Goal: Task Accomplishment & Management: Complete application form

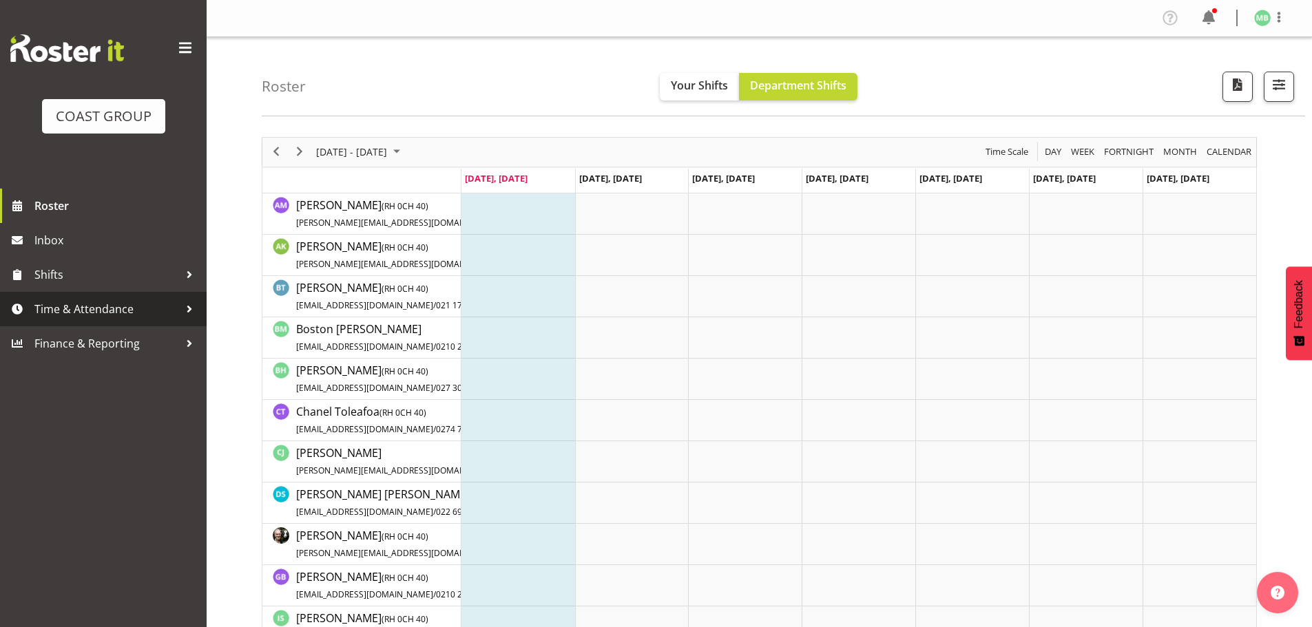
click at [86, 309] on span "Time & Attendance" at bounding box center [106, 309] width 145 height 21
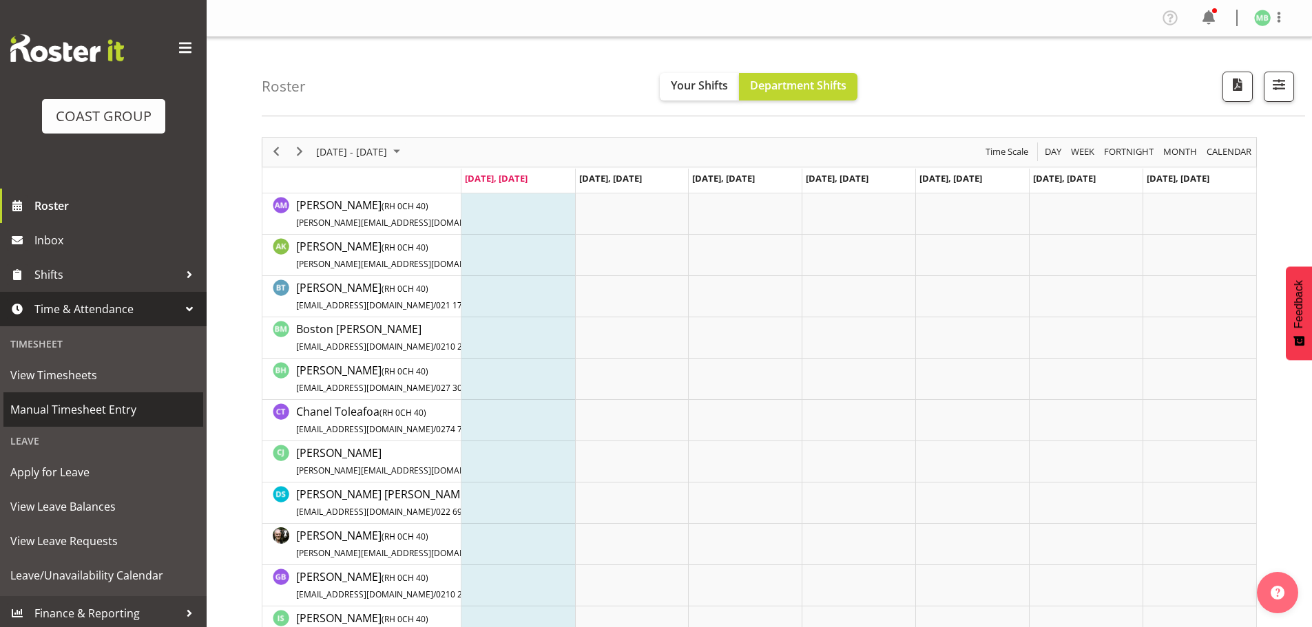
click at [81, 408] on span "Manual Timesheet Entry" at bounding box center [103, 409] width 186 height 21
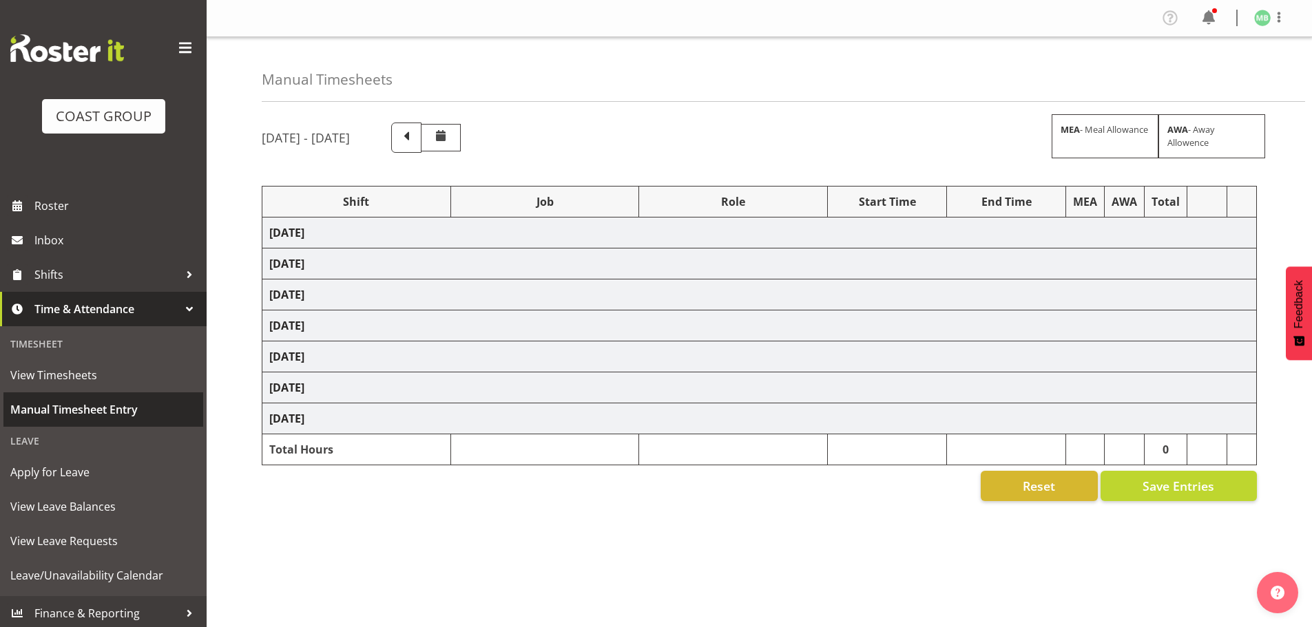
select select "16481"
select select "9466"
select select "16481"
select select "9466"
select select "16481"
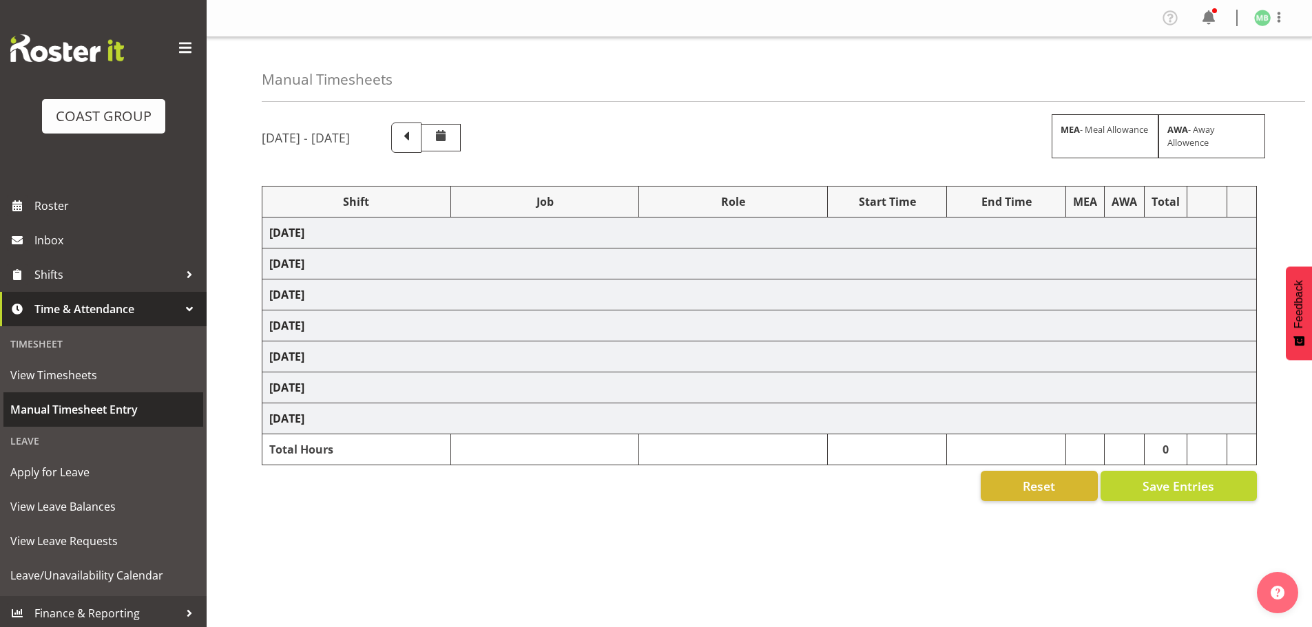
select select "9466"
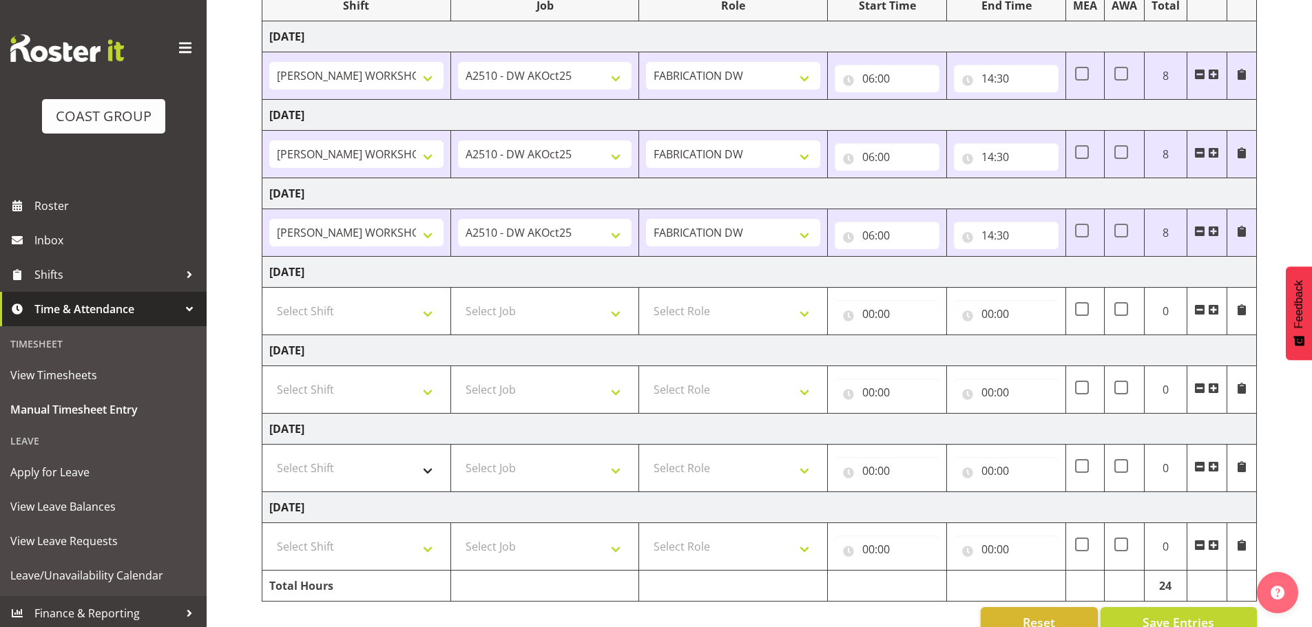
scroll to position [227, 0]
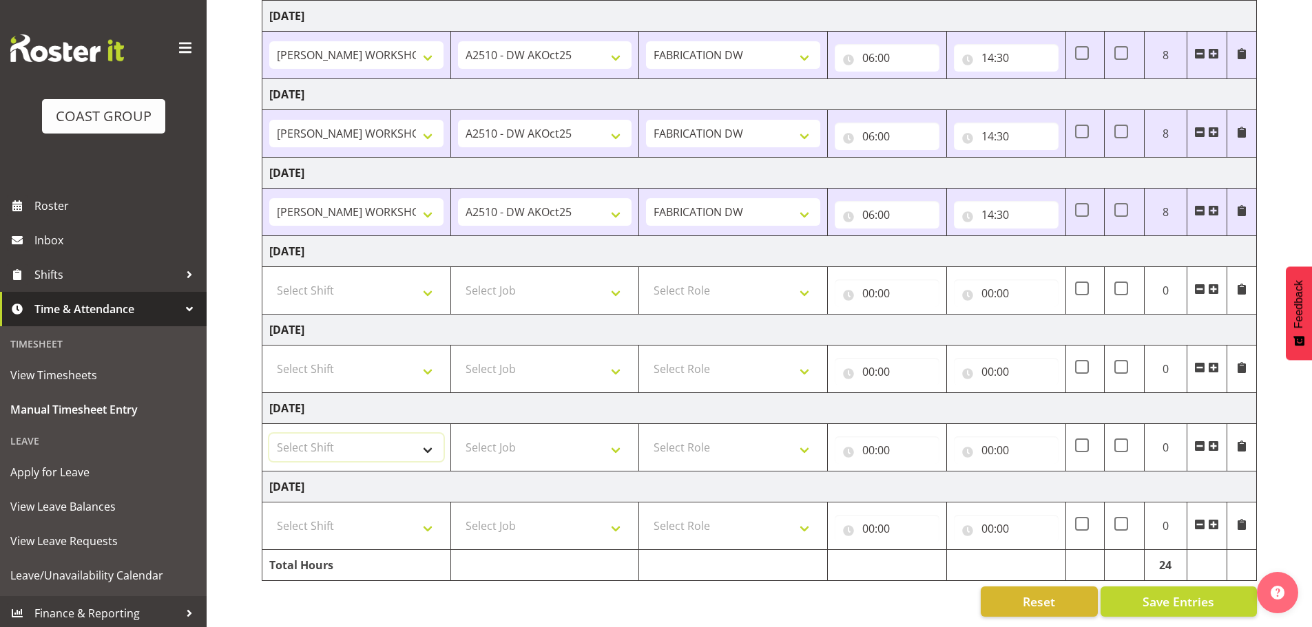
click at [348, 440] on select "Select Shift AKL SIGN ADMIN1 (LEAVE ALONE, DONT MAKE INACTIVE) DW ACCOUNT MANAG…" at bounding box center [356, 448] width 174 height 28
select select "16481"
click at [269, 434] on select "Select Shift AKL SIGN ADMIN1 (LEAVE ALONE, DONT MAKE INACTIVE) DW ACCOUNT MANAG…" at bounding box center [356, 448] width 174 height 28
click at [489, 435] on select "Select Job 1 Carlton Events 1 Carlton Hamilton 1 Carlton Wellington 1 EHS WAREH…" at bounding box center [545, 448] width 174 height 28
select select "9466"
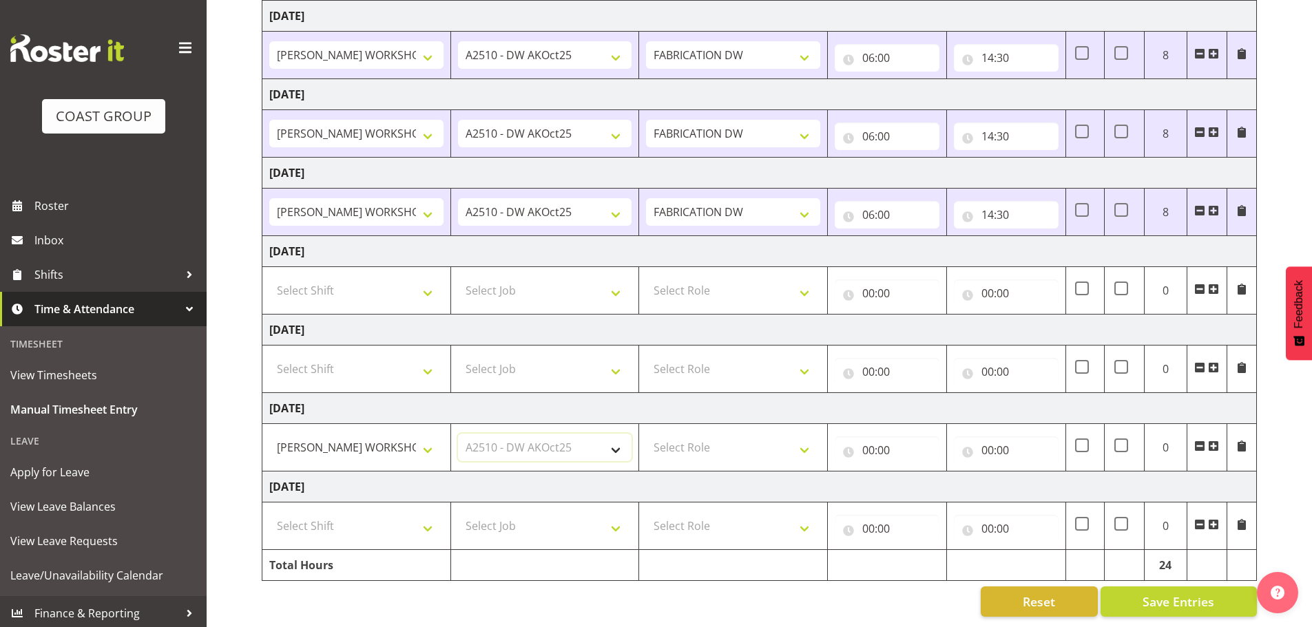
click at [458, 434] on select "Select Job 1 Carlton Events 1 Carlton Hamilton 1 Carlton Wellington 1 EHS WAREH…" at bounding box center [545, 448] width 174 height 28
click at [713, 434] on select "Select Role FABRICATION DW" at bounding box center [733, 448] width 174 height 28
select select "543"
click at [646, 434] on select "Select Role FABRICATION DW" at bounding box center [733, 448] width 174 height 28
click at [869, 441] on input "00:00" at bounding box center [887, 451] width 105 height 28
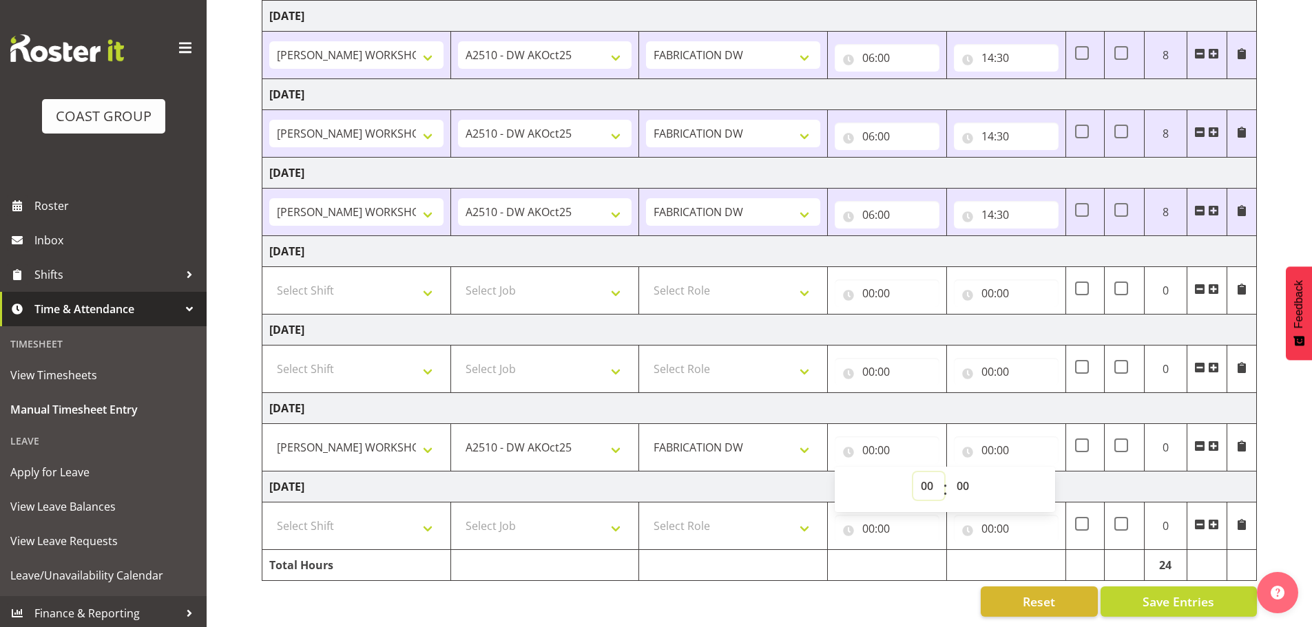
drag, startPoint x: 928, startPoint y: 479, endPoint x: 915, endPoint y: 472, distance: 14.8
click at [928, 479] on select "00 01 02 03 04 05 06 07 08 09 10 11 12 13 14 15 16 17 18 19 20 21 22 23" at bounding box center [928, 486] width 31 height 28
select select "5"
click at [913, 472] on select "00 01 02 03 04 05 06 07 08 09 10 11 12 13 14 15 16 17 18 19 20 21 22 23" at bounding box center [928, 486] width 31 height 28
type input "05:00"
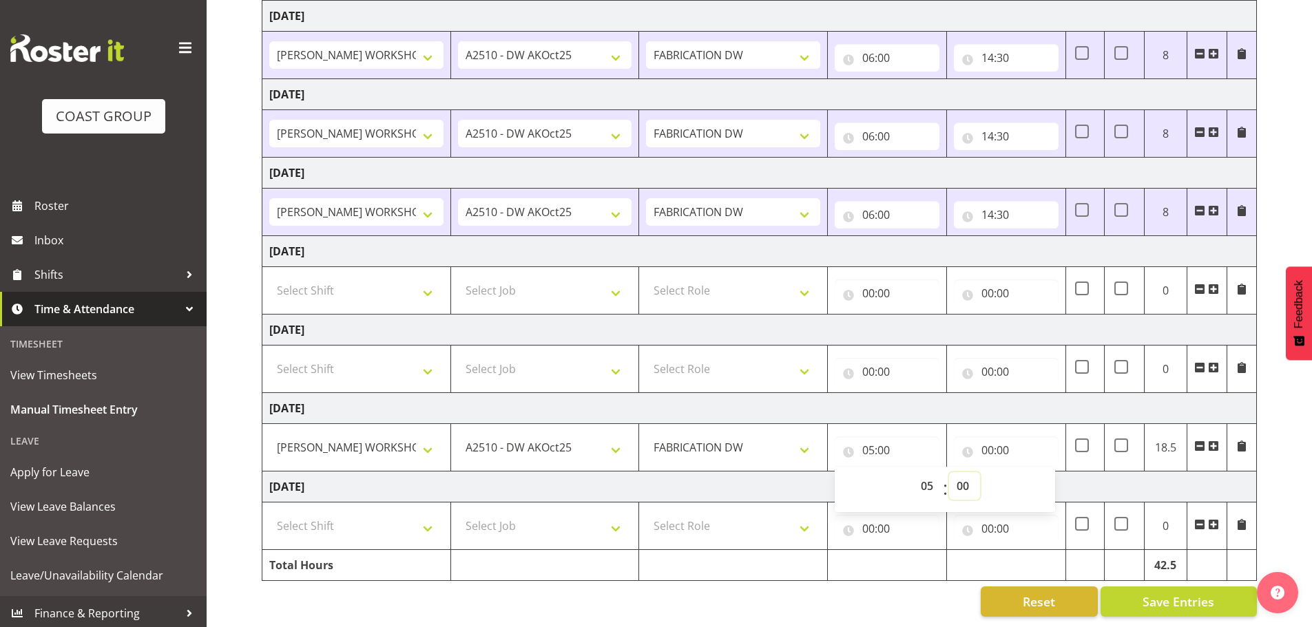
click at [966, 477] on select "00 01 02 03 04 05 06 07 08 09 10 11 12 13 14 15 16 17 18 19 20 21 22 23 24 25 2…" at bounding box center [964, 486] width 31 height 28
select select "30"
click at [949, 472] on select "00 01 02 03 04 05 06 07 08 09 10 11 12 13 14 15 16 17 18 19 20 21 22 23 24 25 2…" at bounding box center [964, 486] width 31 height 28
type input "05:30"
click at [990, 439] on input "00:00" at bounding box center [1006, 451] width 105 height 28
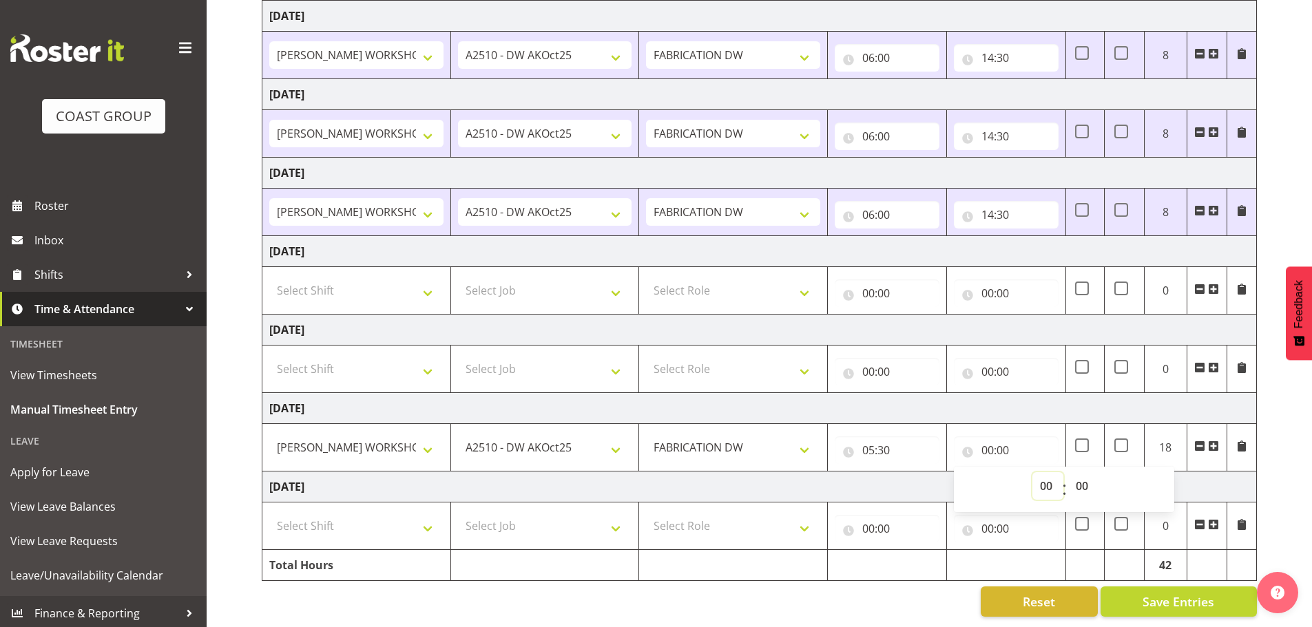
click at [1041, 472] on select "00 01 02 03 04 05 06 07 08 09 10 11 12 13 14 15 16 17 18 19 20 21 22 23" at bounding box center [1047, 486] width 31 height 28
select select "14"
click at [1032, 472] on select "00 01 02 03 04 05 06 07 08 09 10 11 12 13 14 15 16 17 18 19 20 21 22 23" at bounding box center [1047, 486] width 31 height 28
type input "14:00"
drag, startPoint x: 1084, startPoint y: 475, endPoint x: 1085, endPoint y: 468, distance: 7.0
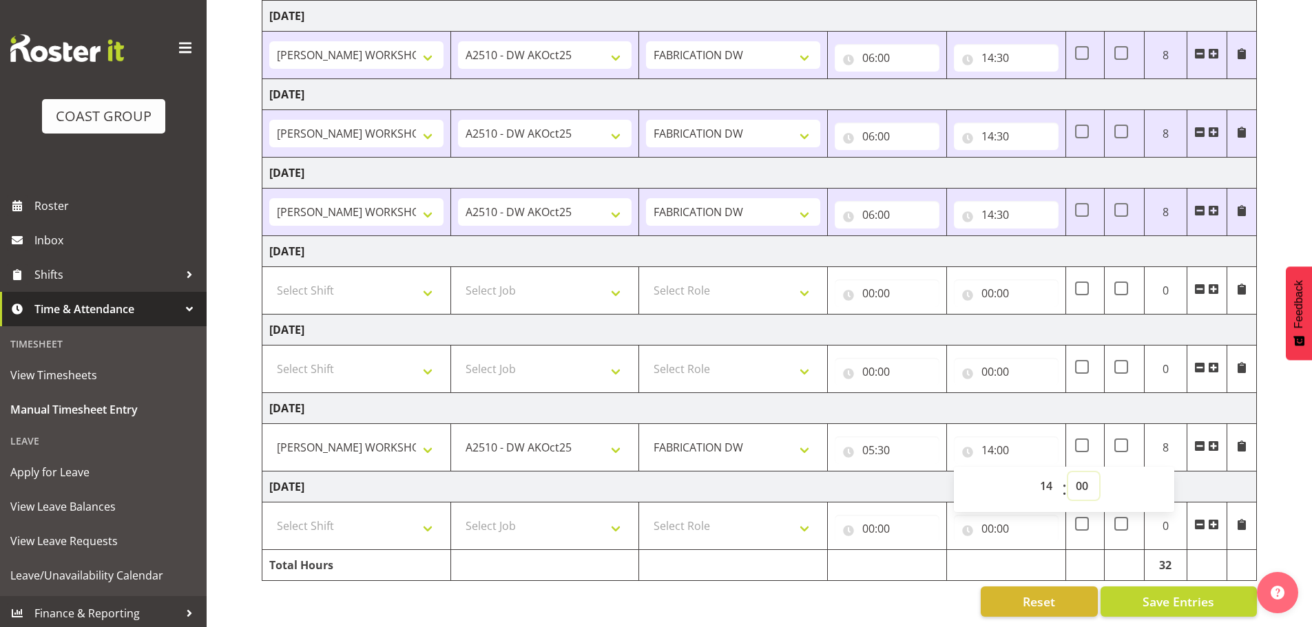
click at [1084, 473] on select "00 01 02 03 04 05 06 07 08 09 10 11 12 13 14 15 16 17 18 19 20 21 22 23 24 25 2…" at bounding box center [1083, 486] width 31 height 28
select select "30"
click at [1068, 472] on select "00 01 02 03 04 05 06 07 08 09 10 11 12 13 14 15 16 17 18 19 20 21 22 23 24 25 2…" at bounding box center [1083, 486] width 31 height 28
type input "14:30"
click at [1176, 598] on span "Save Entries" at bounding box center [1179, 602] width 72 height 18
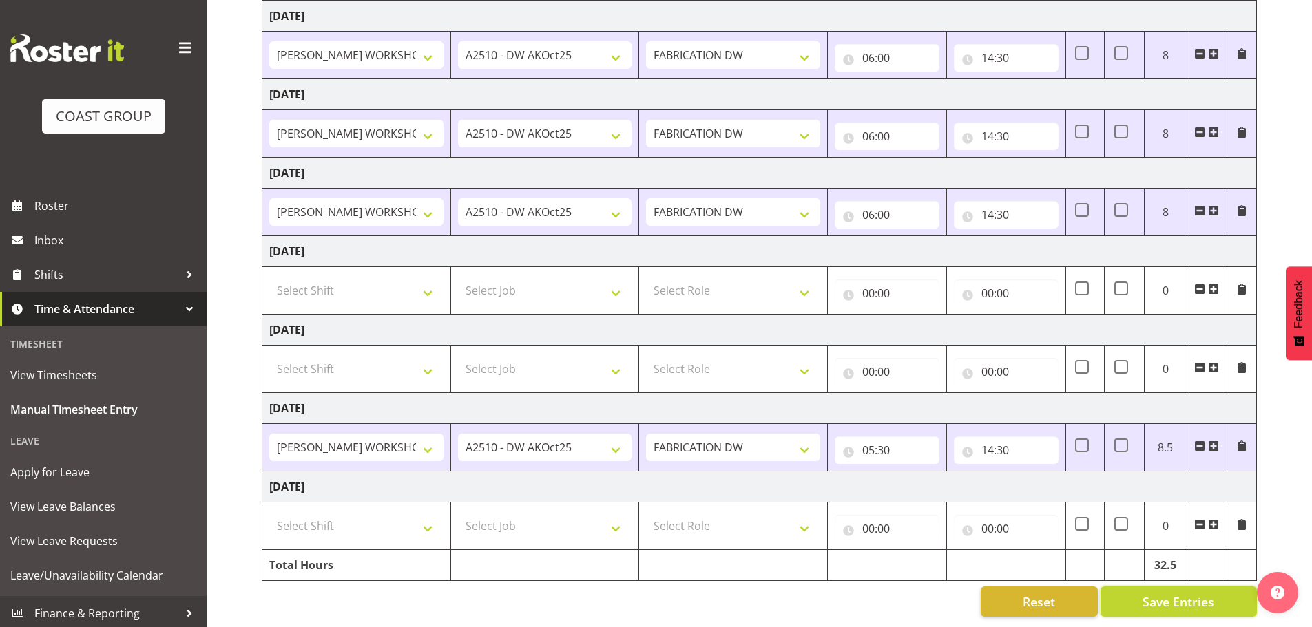
scroll to position [0, 0]
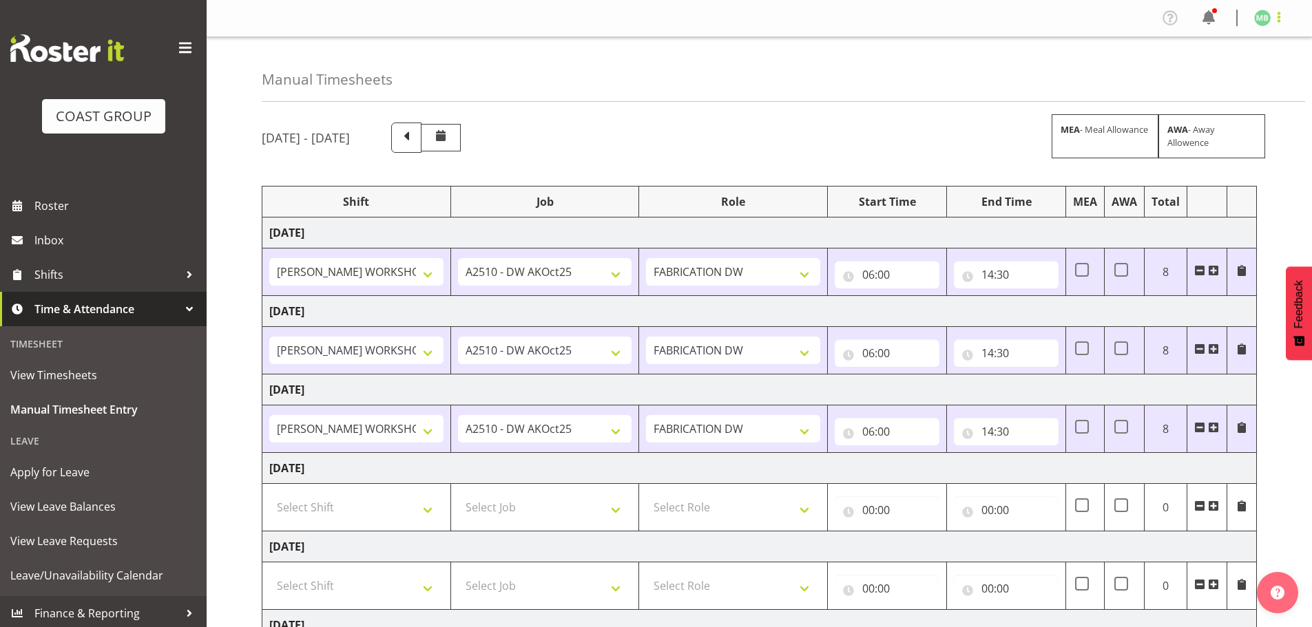
click at [1281, 17] on span at bounding box center [1279, 17] width 17 height 17
click at [1226, 67] on link "Log Out" at bounding box center [1221, 72] width 132 height 25
